Goal: Communication & Community: Answer question/provide support

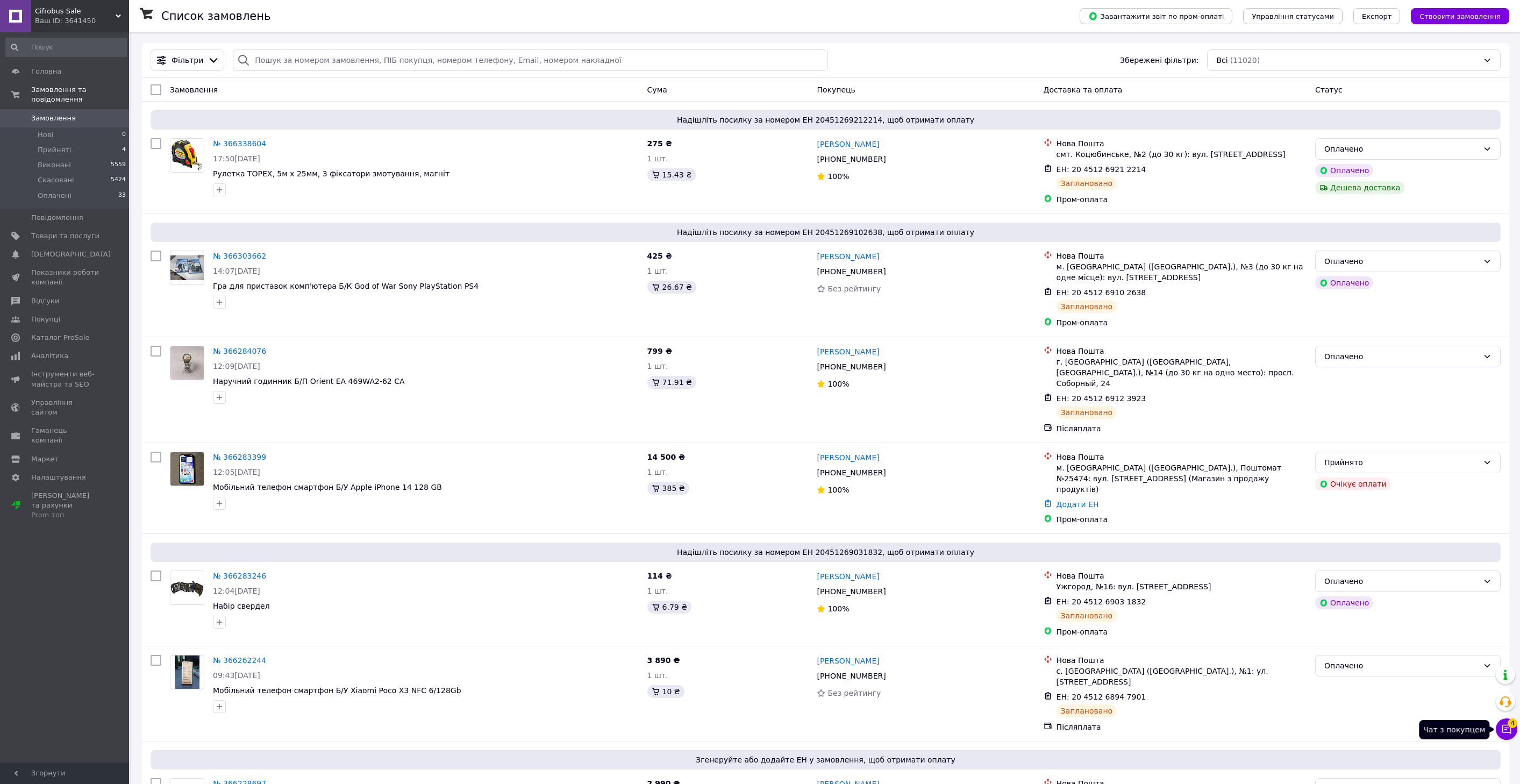
click at [1509, 737] on button "Чат з покупцем 4" at bounding box center [1506, 729] width 21 height 21
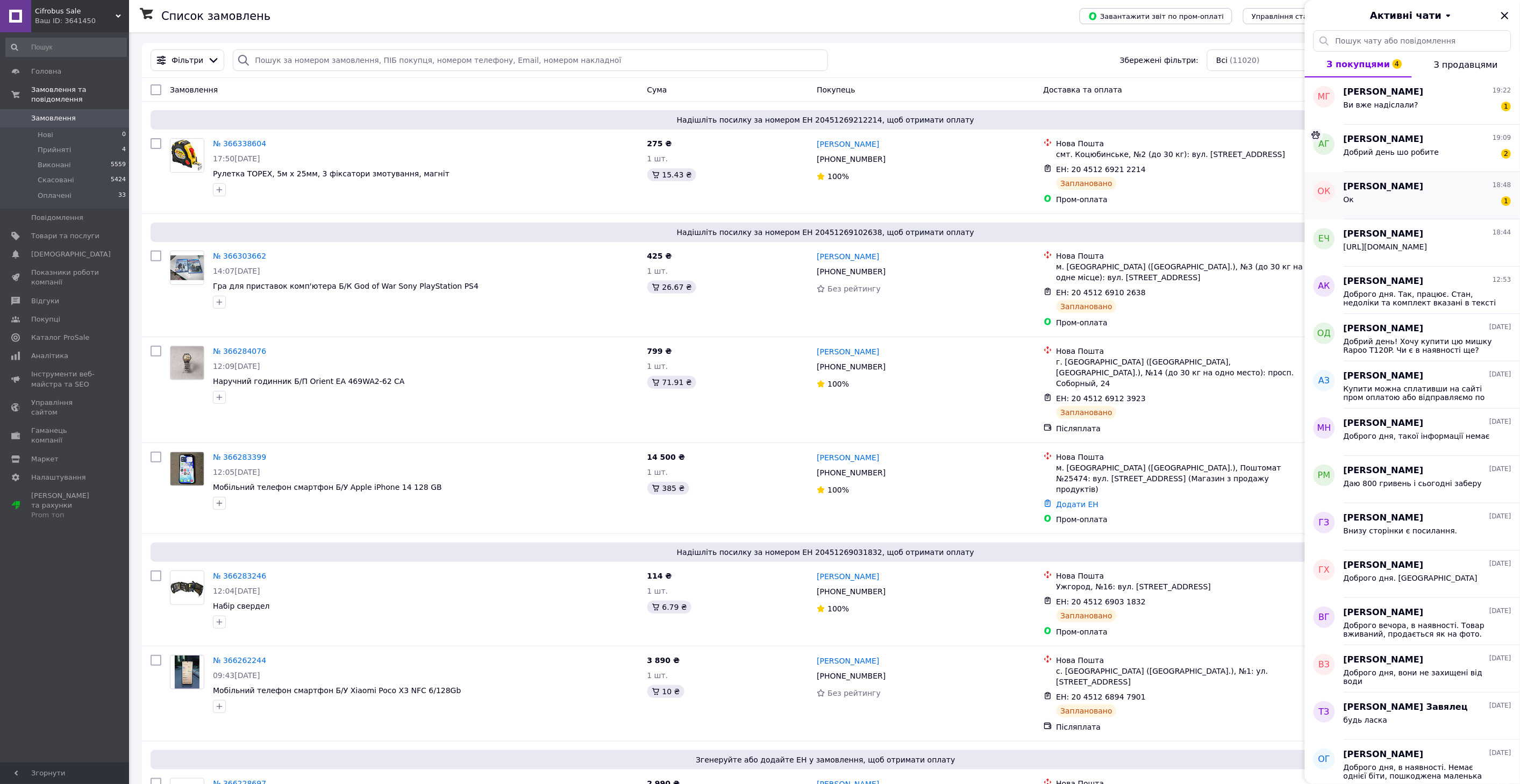
click at [1348, 203] on span "Ок" at bounding box center [1348, 199] width 10 height 8
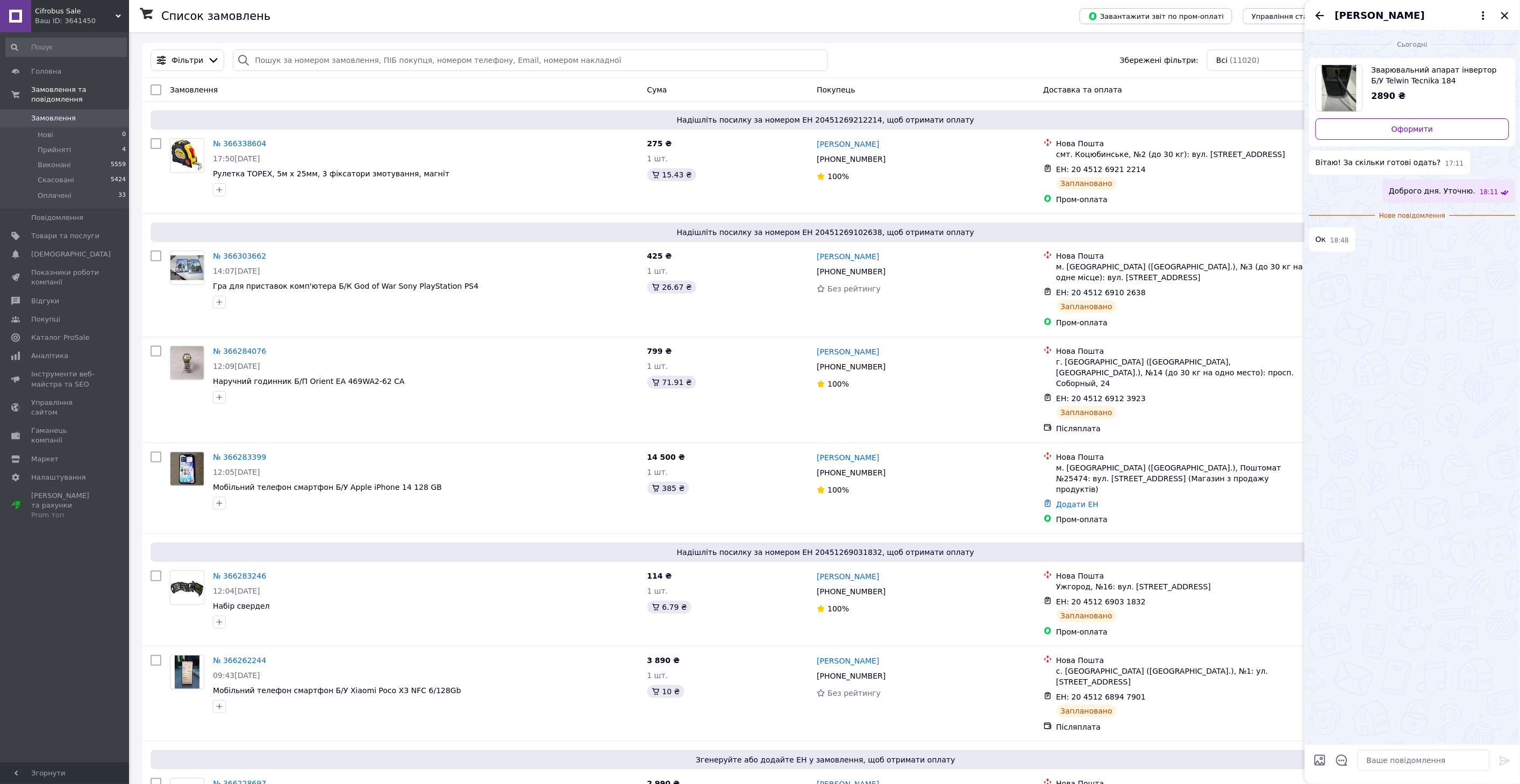
click at [1349, 310] on div "Сьогодні Зварювальний апарат інвертор Б/У Telwin Tecnika 184 2890 ₴ Оформити Ві…" at bounding box center [1412, 388] width 215 height 715
click at [1321, 9] on icon "Назад" at bounding box center [1320, 15] width 13 height 13
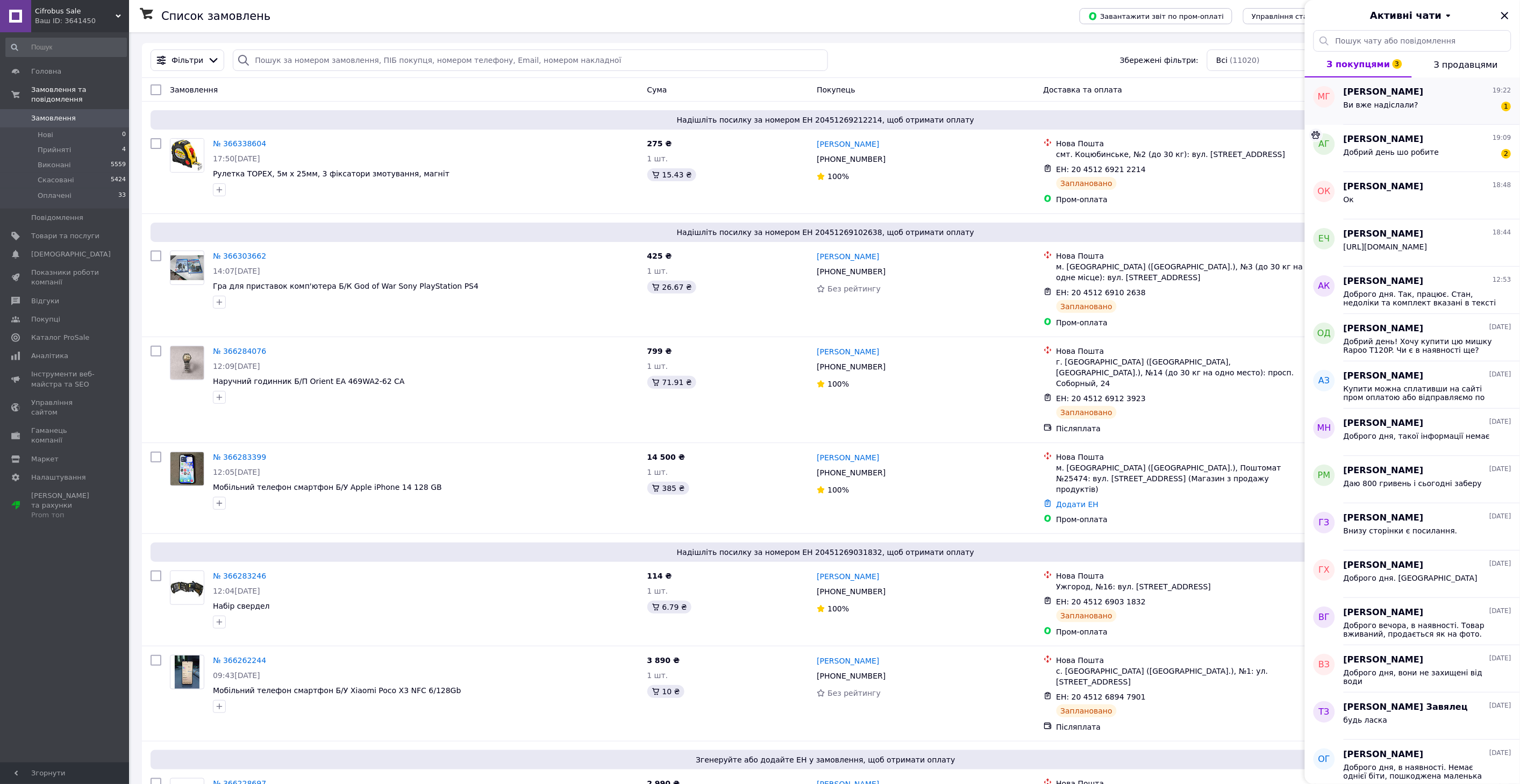
click at [1364, 113] on div "Ви вже надіслали?" at bounding box center [1381, 107] width 75 height 15
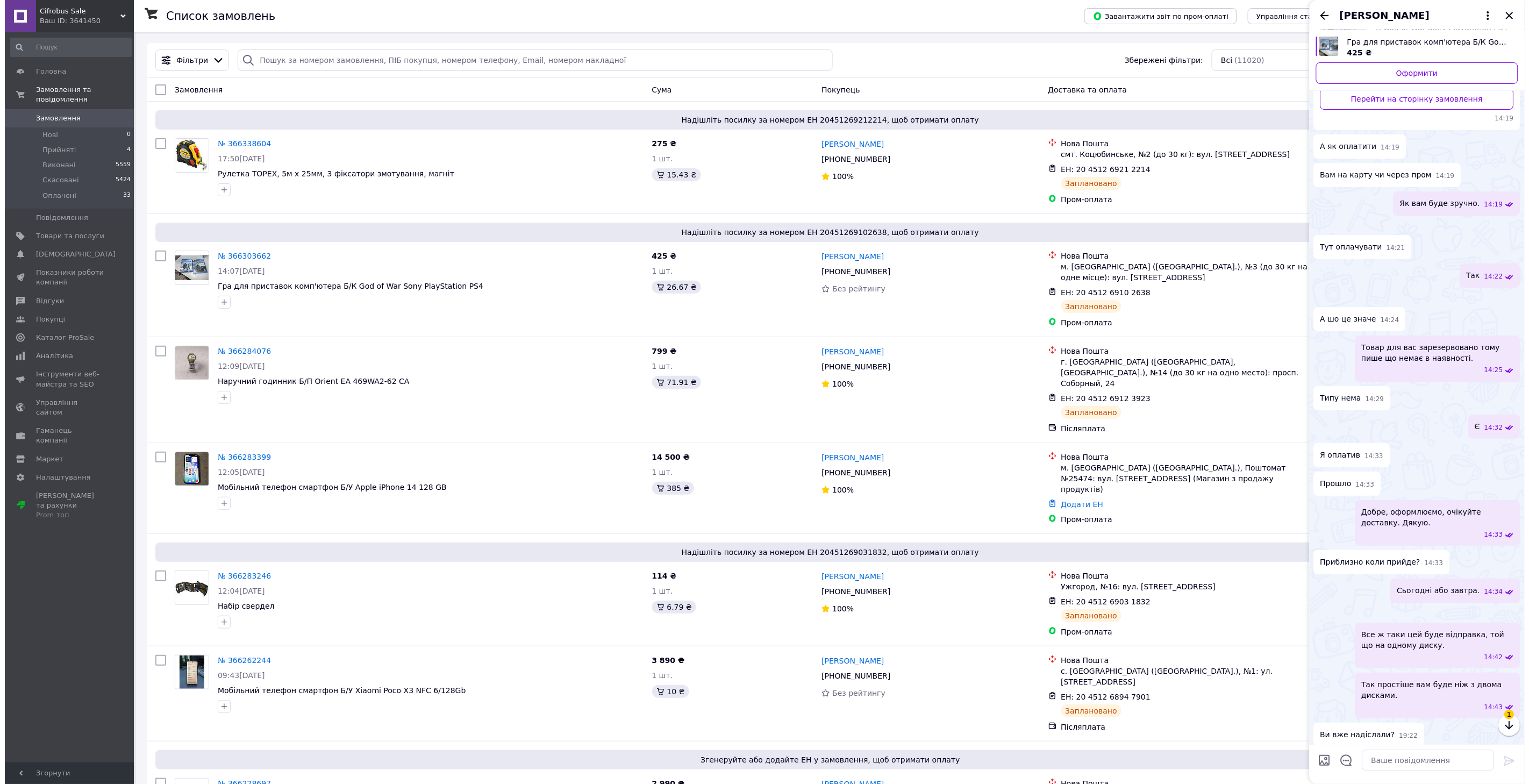
scroll to position [2034, 0]
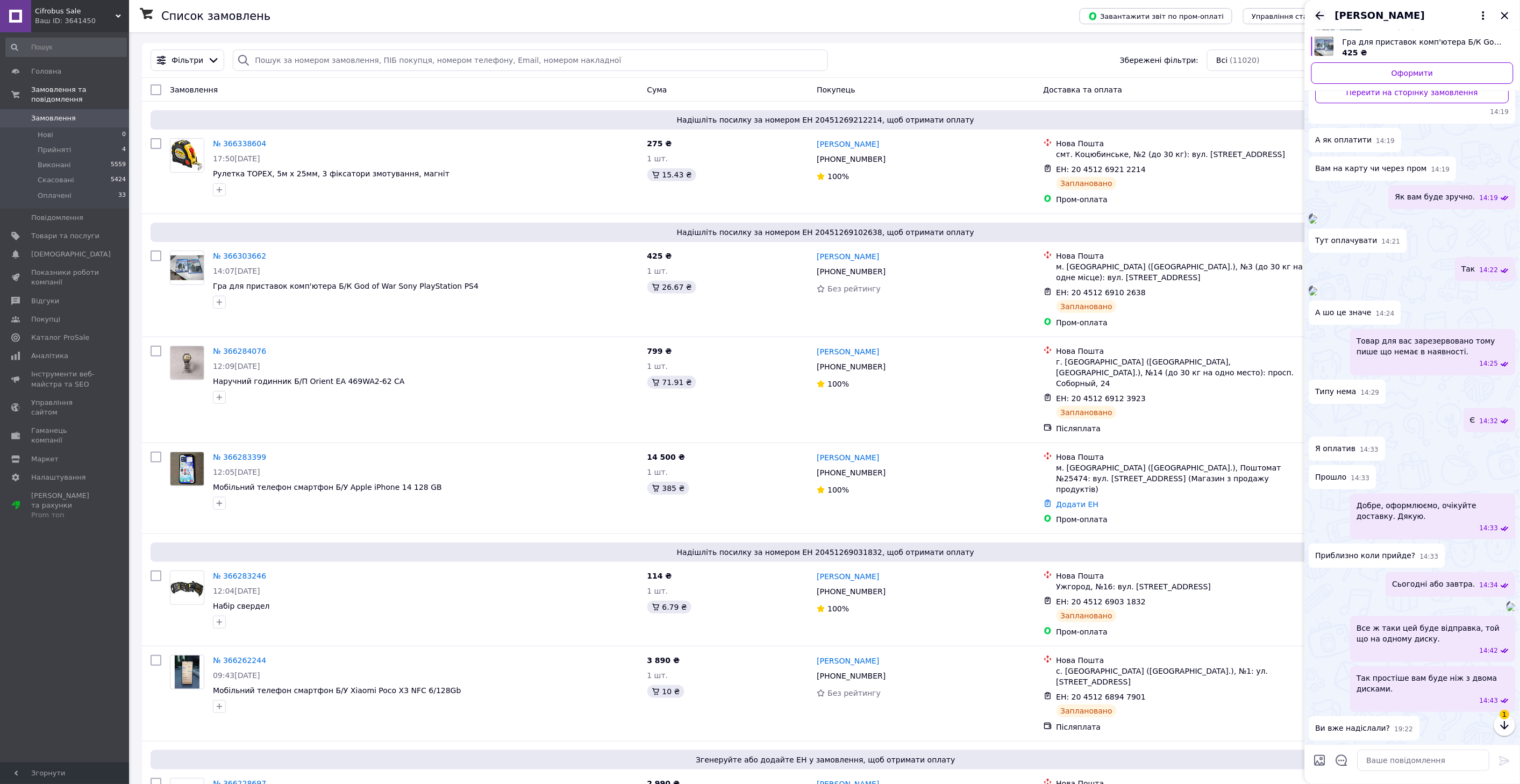
click at [1315, 12] on icon "Назад" at bounding box center [1320, 15] width 13 height 13
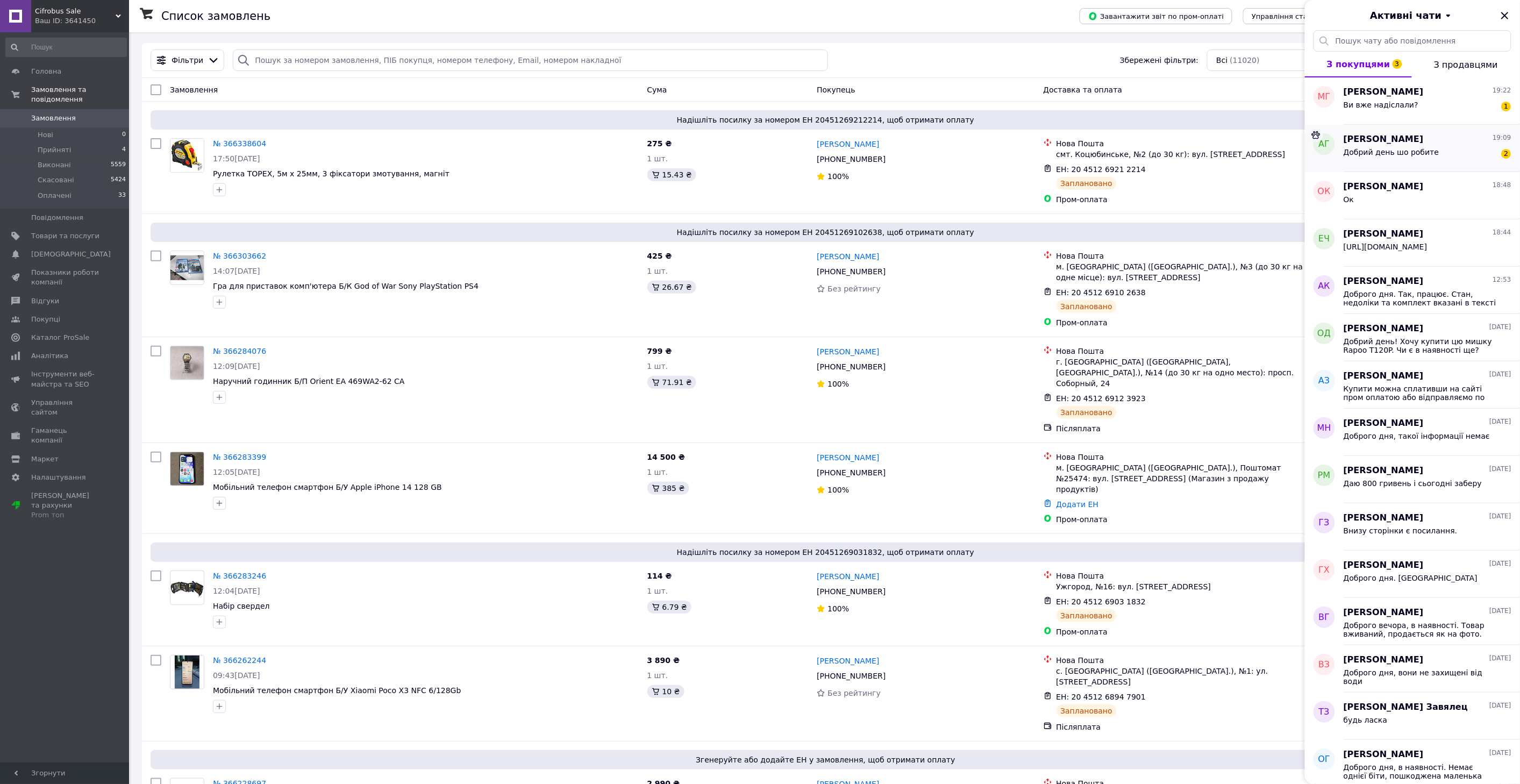
click at [1434, 153] on div "Добрий день шо робите 2" at bounding box center [1427, 154] width 168 height 17
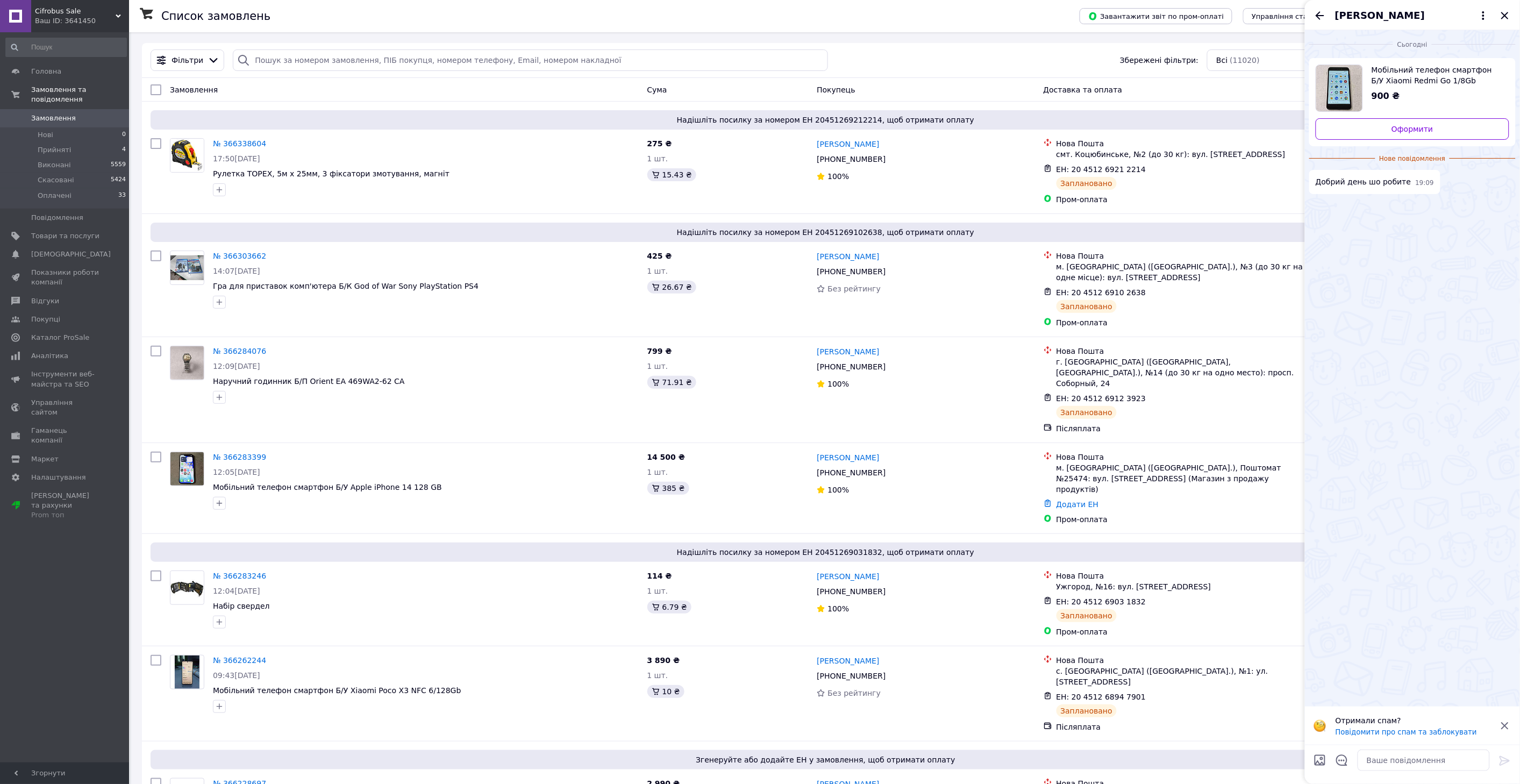
click at [1374, 231] on div "Сьогодні Мобільний телефон смартфон Б/У Xiaomi Redmi Go 1/8Gb 900 ₴ Оформити Но…" at bounding box center [1412, 368] width 215 height 676
click at [1318, 11] on icon "Назад" at bounding box center [1320, 15] width 13 height 13
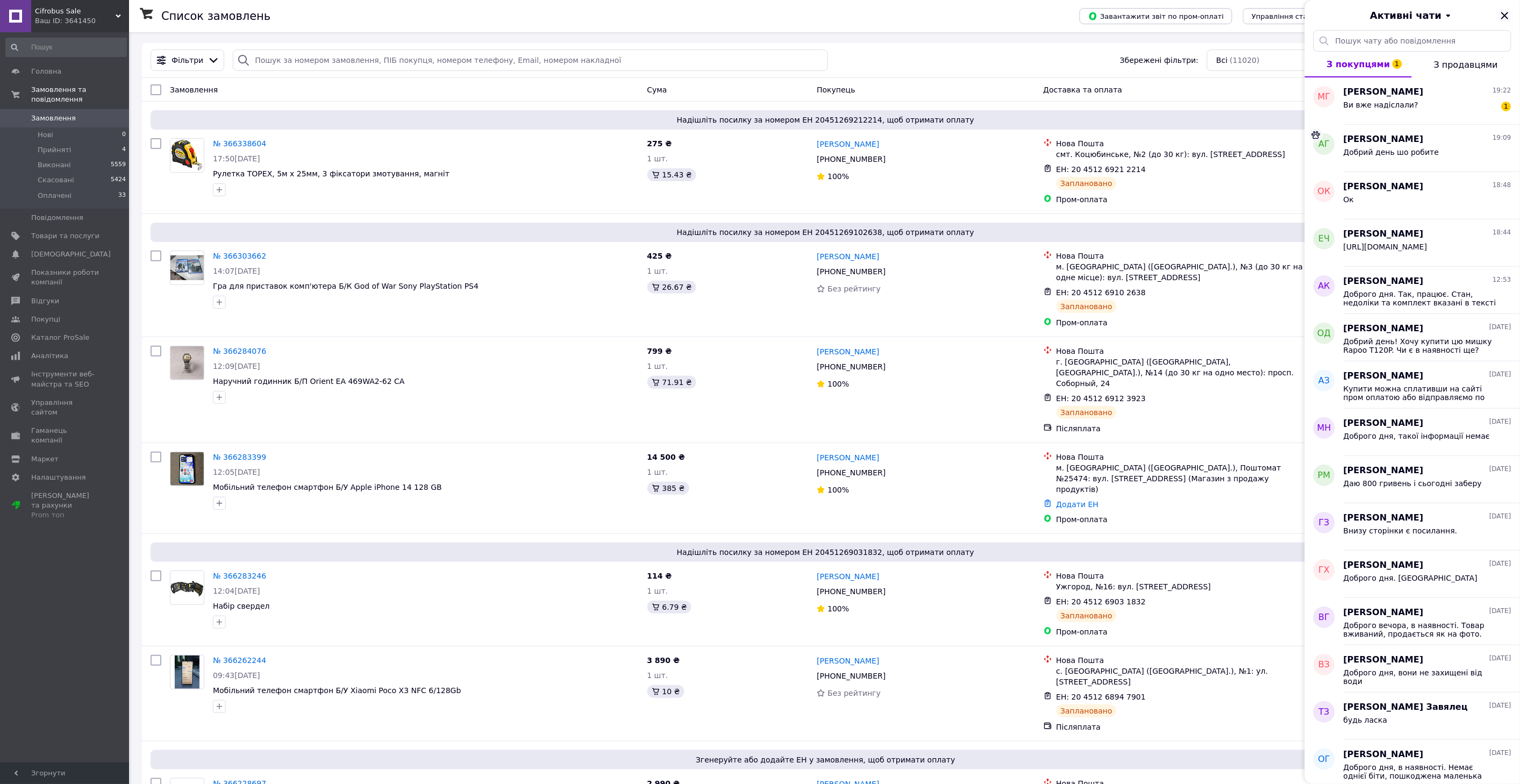
click at [1502, 14] on icon "Закрити" at bounding box center [1505, 15] width 13 height 13
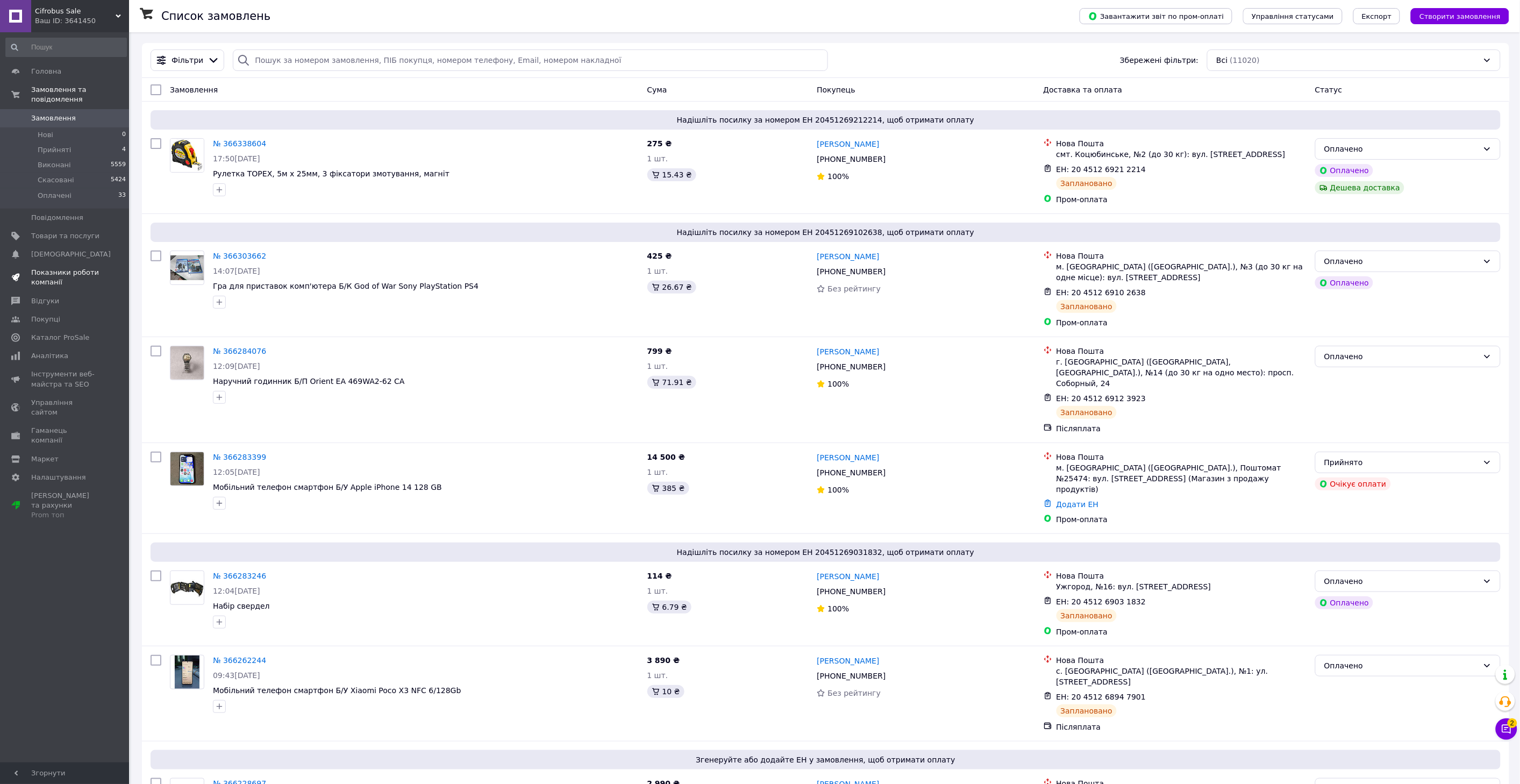
click at [53, 268] on span "Показники роботи компанії" at bounding box center [65, 277] width 68 height 20
